Goal: Find specific page/section: Find specific page/section

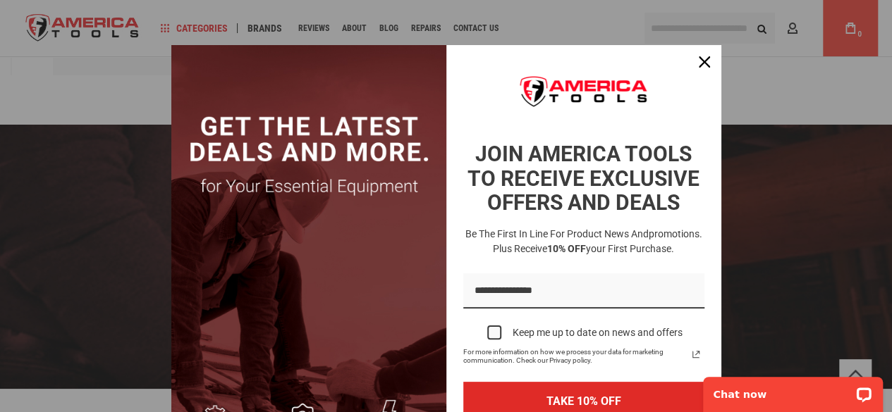
scroll to position [2468, 0]
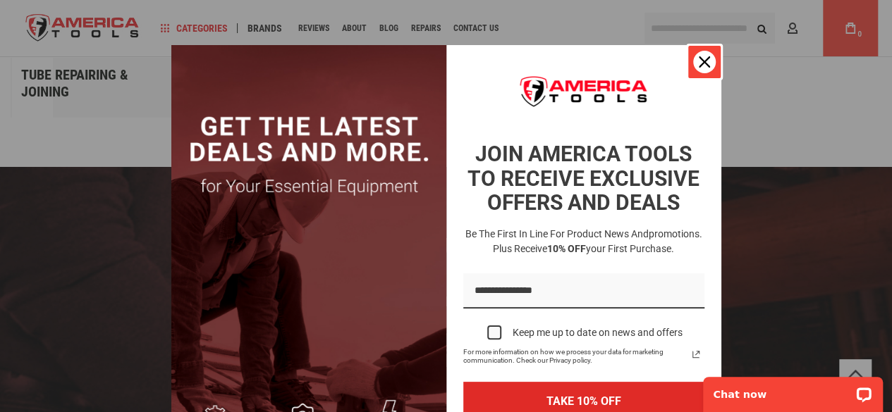
click at [699, 61] on icon "close icon" at bounding box center [704, 61] width 11 height 11
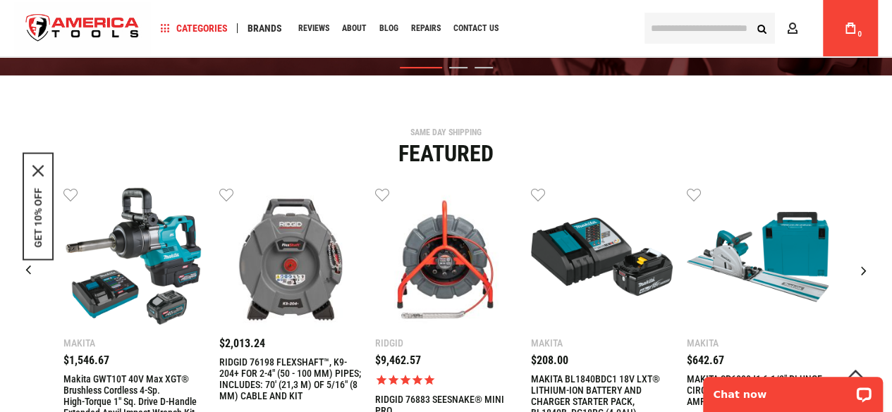
scroll to position [353, 0]
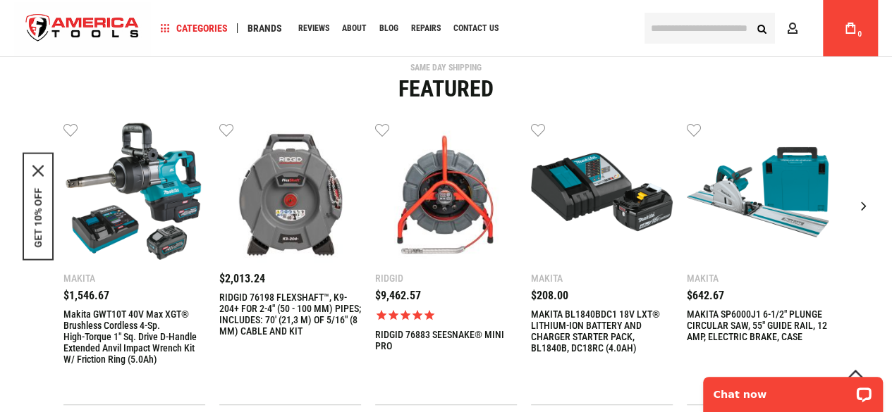
click at [859, 205] on div "Next slide" at bounding box center [863, 205] width 35 height 35
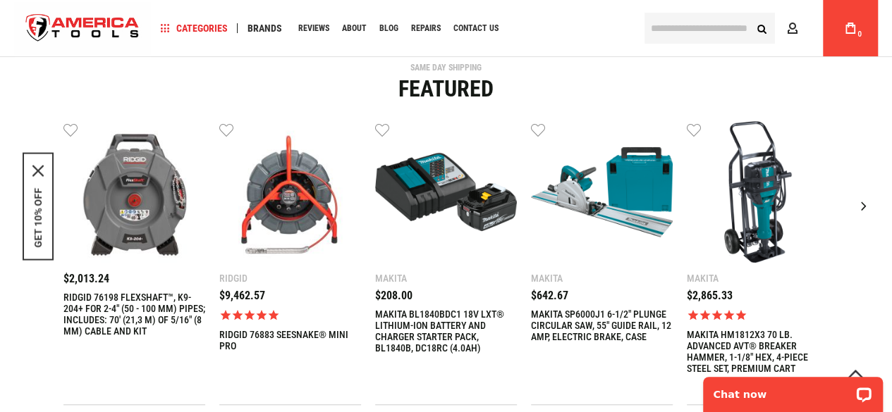
click at [860, 208] on div "Next slide" at bounding box center [863, 205] width 35 height 35
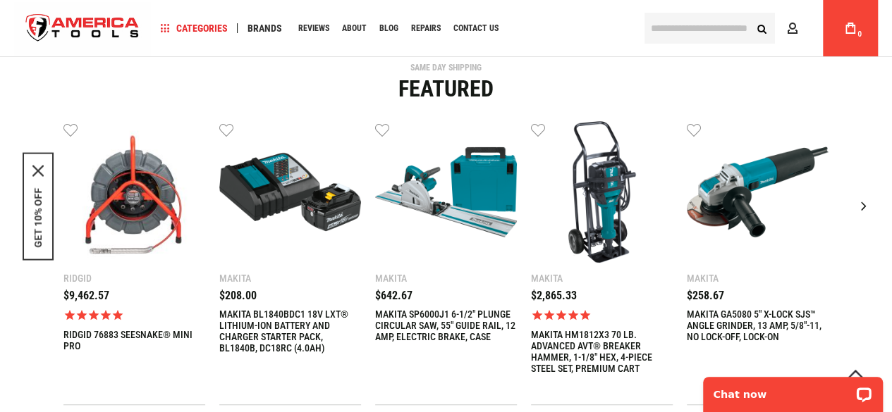
click at [860, 208] on div "Next slide" at bounding box center [863, 205] width 35 height 35
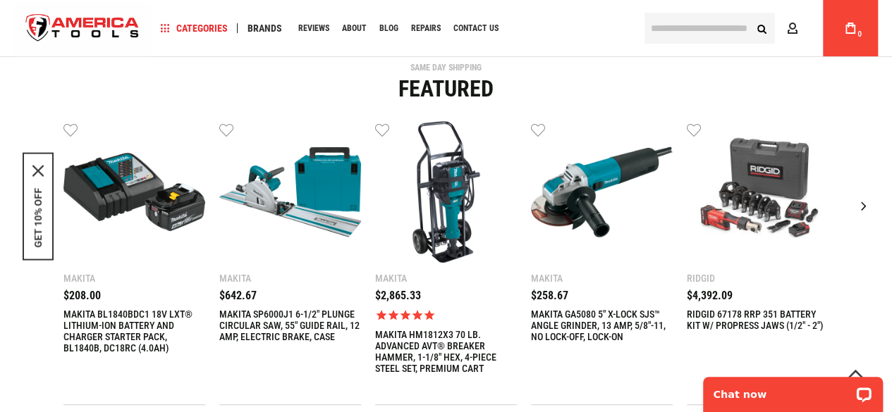
click at [860, 208] on div "Next slide" at bounding box center [863, 205] width 35 height 35
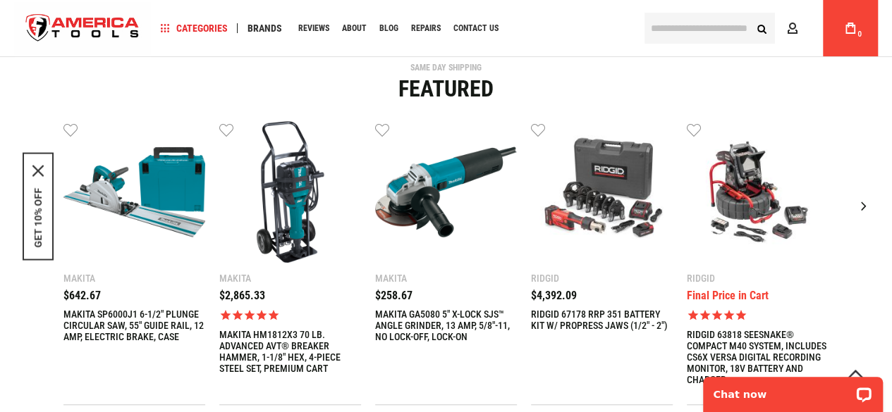
click at [860, 208] on div "Next slide" at bounding box center [863, 205] width 35 height 35
click at [862, 207] on div "Next slide" at bounding box center [863, 205] width 35 height 35
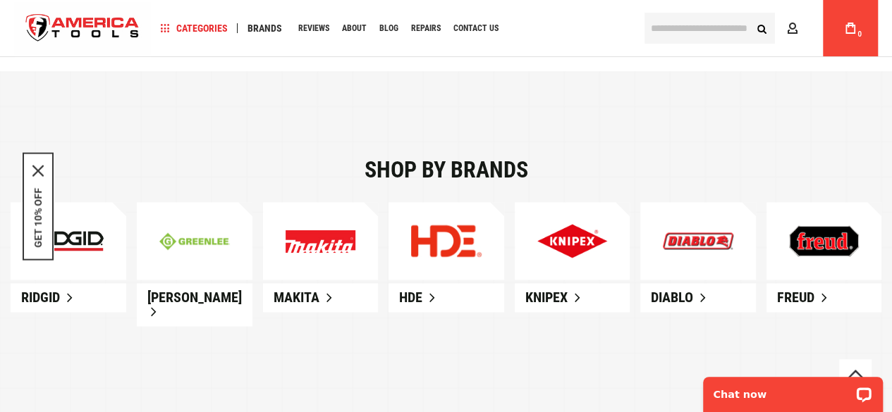
scroll to position [705, 0]
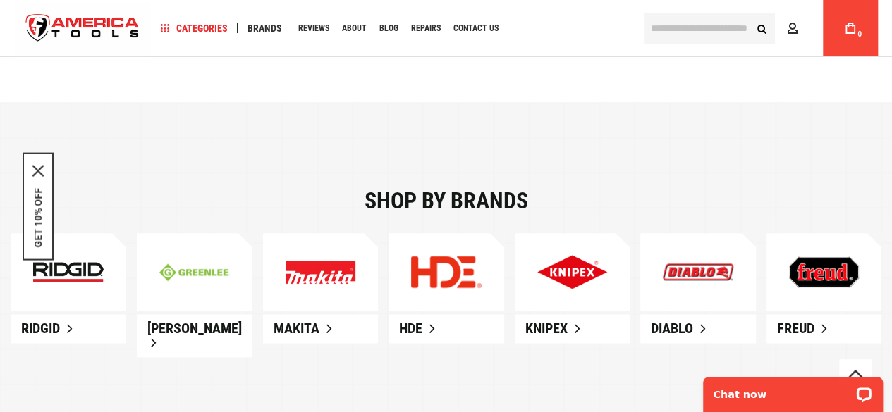
click at [215, 326] on link "[PERSON_NAME]" at bounding box center [195, 335] width 116 height 43
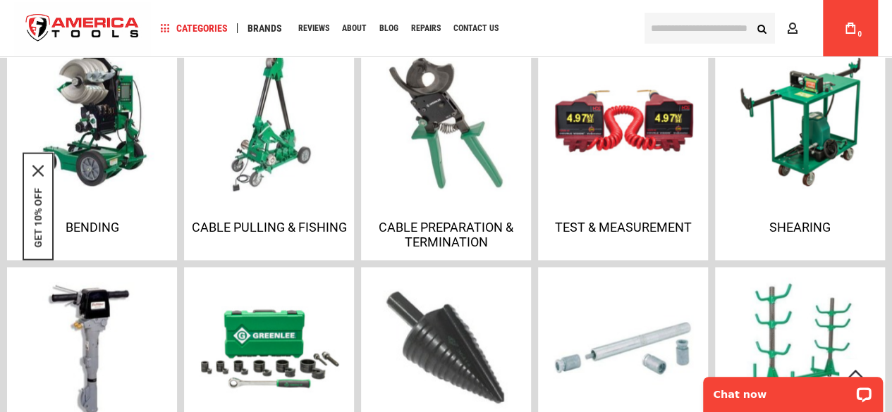
scroll to position [917, 0]
